Goal: Transaction & Acquisition: Purchase product/service

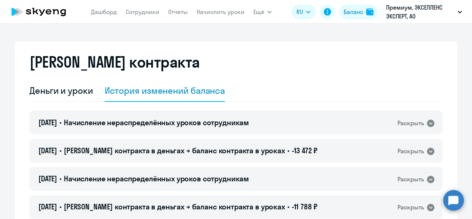
select select "english_adult_not_native_speaker"
click at [59, 84] on div "Деньги и уроки" at bounding box center [60, 90] width 63 height 12
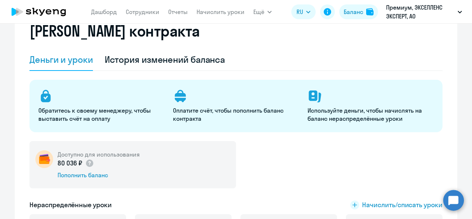
scroll to position [74, 0]
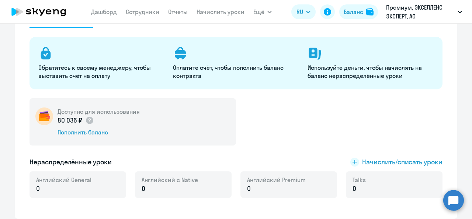
click at [93, 130] on div "Пополнить баланс" at bounding box center [98, 132] width 82 height 8
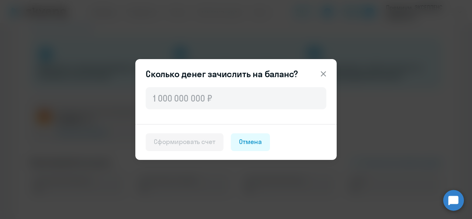
click at [324, 70] on icon at bounding box center [323, 73] width 9 height 9
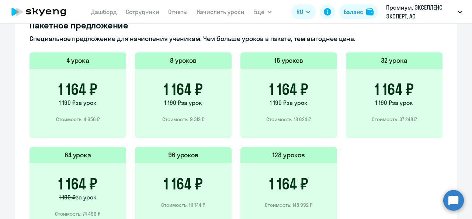
scroll to position [575, 0]
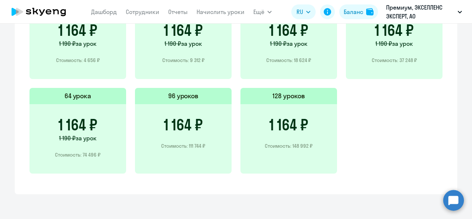
click at [172, 144] on p "Стоимость: 111 744 ₽" at bounding box center [183, 145] width 44 height 7
click at [160, 107] on div "1 164 ₽ Стоимость: 111 744 ₽" at bounding box center [183, 138] width 97 height 69
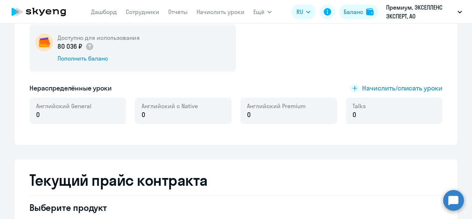
scroll to position [96, 0]
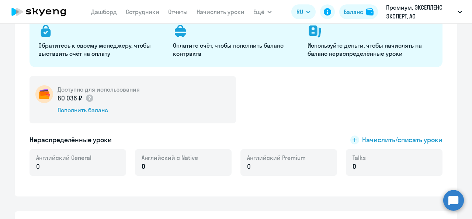
click at [282, 110] on div "Доступно для использования 80 036 ₽ Пополнить баланс" at bounding box center [235, 99] width 413 height 47
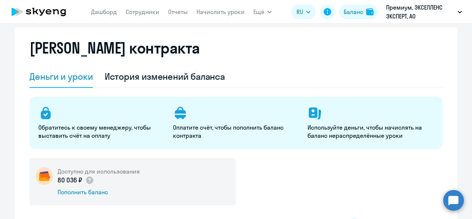
scroll to position [0, 0]
